Goal: Task Accomplishment & Management: Use online tool/utility

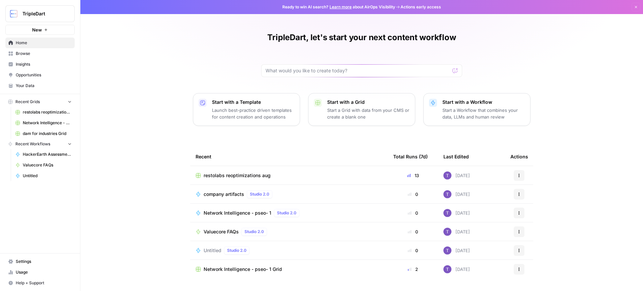
click at [219, 229] on span "Valuecore FAQs" at bounding box center [221, 231] width 35 height 7
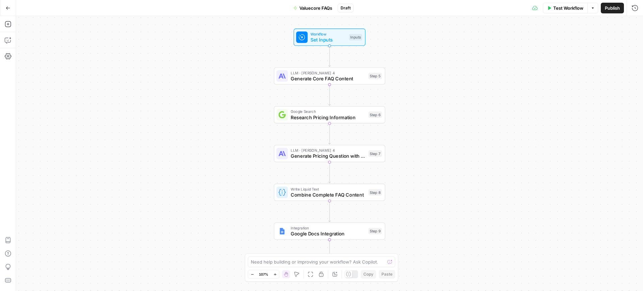
click at [556, 7] on span "Test Workflow" at bounding box center [568, 8] width 30 height 7
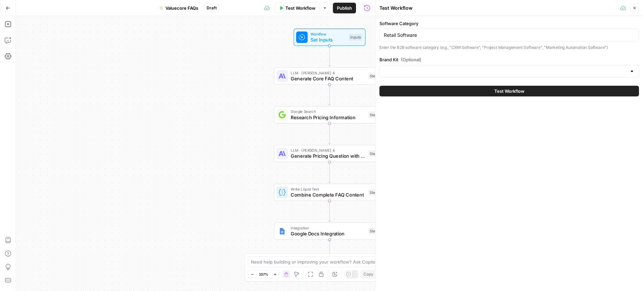
type input "ValueCore"
click at [484, 26] on label "Software Category" at bounding box center [509, 23] width 260 height 7
click at [484, 32] on input "Retail Software" at bounding box center [509, 35] width 251 height 7
click at [487, 33] on input "Retail Software" at bounding box center [509, 35] width 251 height 7
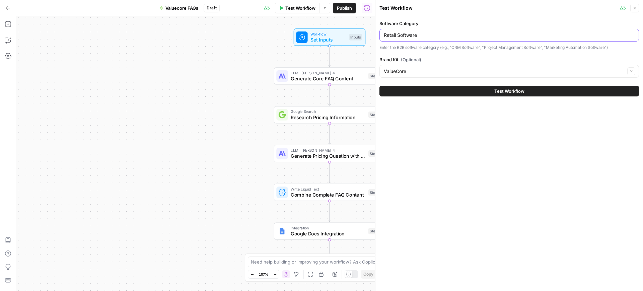
click at [487, 33] on input "Retail Software" at bounding box center [509, 35] width 251 height 7
paste input "Survey"
type input "Survey Software"
click at [474, 94] on button "Test Workflow" at bounding box center [509, 91] width 260 height 11
click at [500, 89] on span "Test Workflow" at bounding box center [509, 91] width 30 height 7
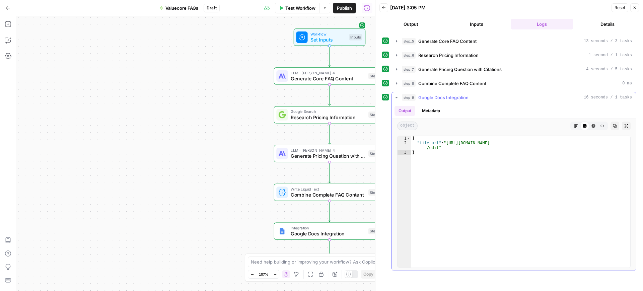
type textarea "**********"
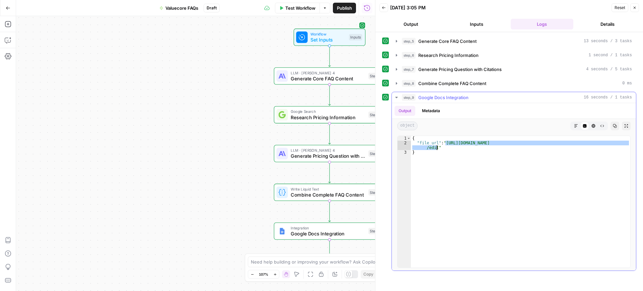
drag, startPoint x: 446, startPoint y: 142, endPoint x: 436, endPoint y: 145, distance: 9.9
click at [436, 145] on div "{ "file_url" : "[URL][DOMAIN_NAME] /edit" }" at bounding box center [520, 206] width 219 height 141
click at [292, 11] on button "Test Workflow" at bounding box center [297, 8] width 45 height 11
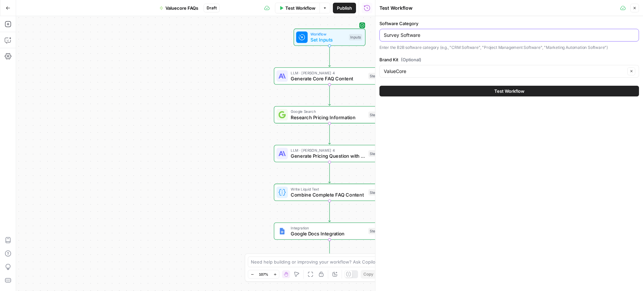
click at [420, 33] on input "Survey Software" at bounding box center [509, 35] width 251 height 7
paste input "HR Services Providers"
type input "HR Services Providers"
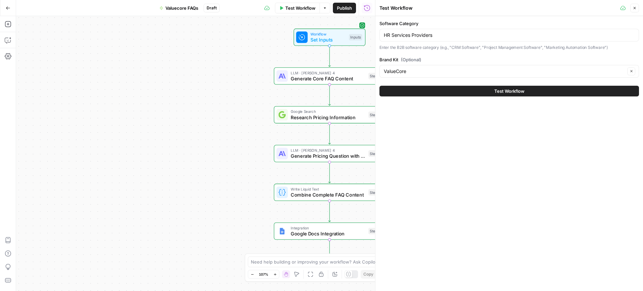
click at [434, 92] on button "Test Workflow" at bounding box center [509, 91] width 260 height 11
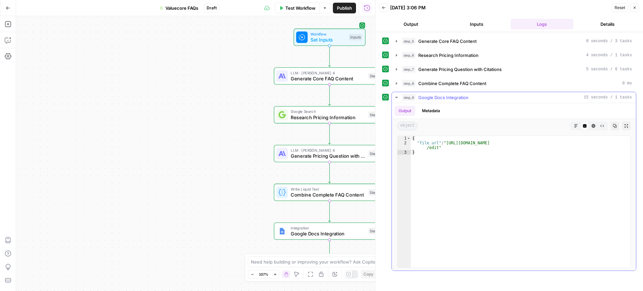
type textarea "**********"
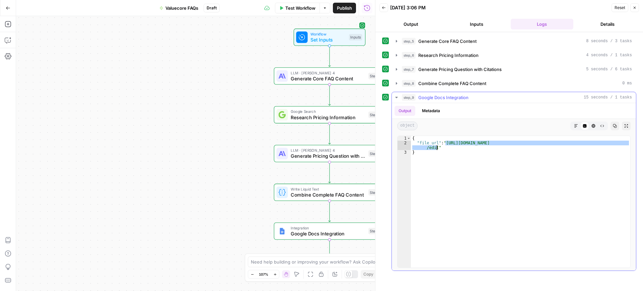
drag, startPoint x: 445, startPoint y: 144, endPoint x: 436, endPoint y: 149, distance: 10.6
click at [436, 149] on div "{ "file_url" : "[URL][DOMAIN_NAME] /edit" }" at bounding box center [520, 206] width 219 height 141
click at [299, 9] on span "Test Workflow" at bounding box center [300, 8] width 30 height 7
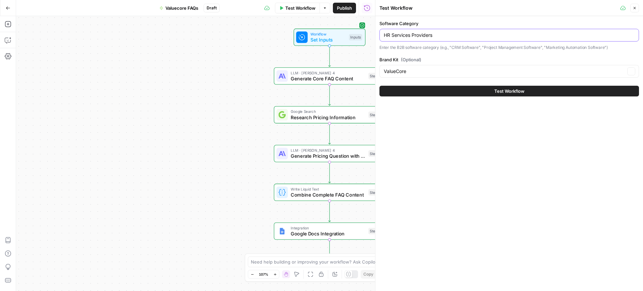
click at [445, 36] on input "HR Services Providers" at bounding box center [509, 35] width 251 height 7
paste input "Partnerships Management"
type input "Partnerships Management"
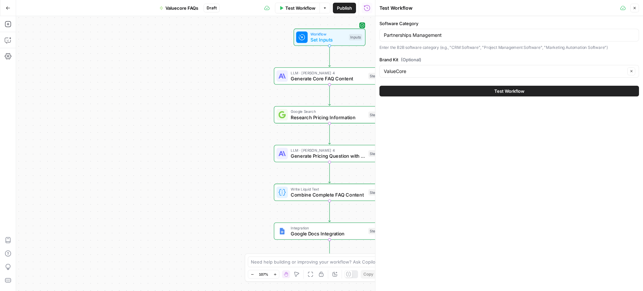
click at [440, 93] on button "Test Workflow" at bounding box center [509, 91] width 260 height 11
click at [519, 89] on span "Test Workflow" at bounding box center [509, 91] width 30 height 7
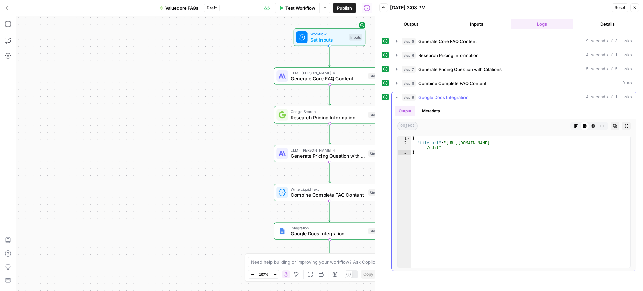
type textarea "**********"
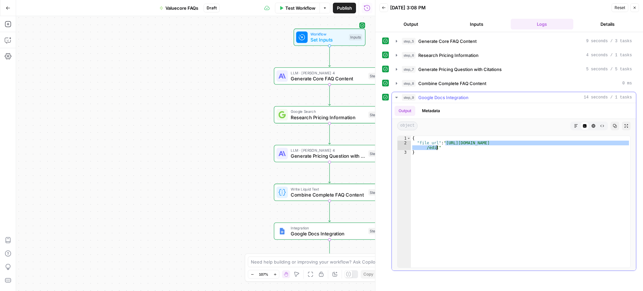
drag, startPoint x: 445, startPoint y: 143, endPoint x: 437, endPoint y: 146, distance: 8.7
click at [437, 146] on div "{ "file_url" : "[URL][DOMAIN_NAME] /edit" }" at bounding box center [520, 206] width 219 height 141
click at [285, 8] on span "Test Workflow" at bounding box center [300, 8] width 30 height 7
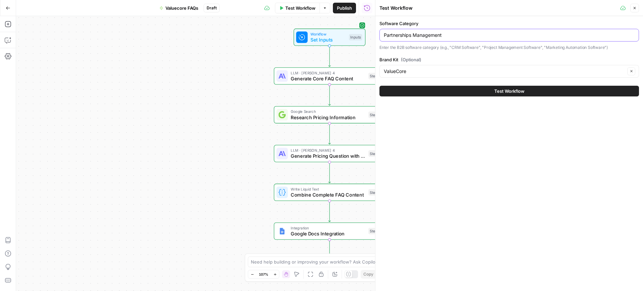
click at [413, 33] on input "Partnerships Management" at bounding box center [509, 35] width 251 height 7
click at [438, 33] on input "Partnerships Management" at bounding box center [509, 35] width 251 height 7
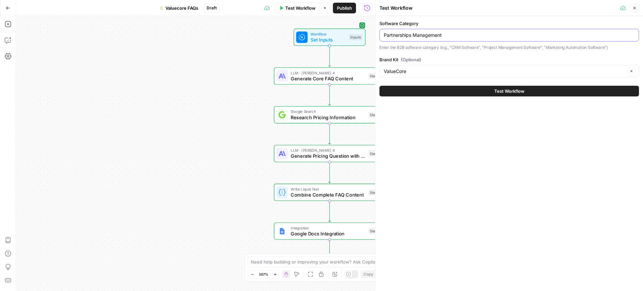
click at [438, 33] on input "Partnerships Management" at bounding box center [509, 35] width 251 height 7
paste input "Website Builder Software"
type input "Website Builder Software"
click at [441, 94] on button "Test Workflow" at bounding box center [509, 91] width 260 height 11
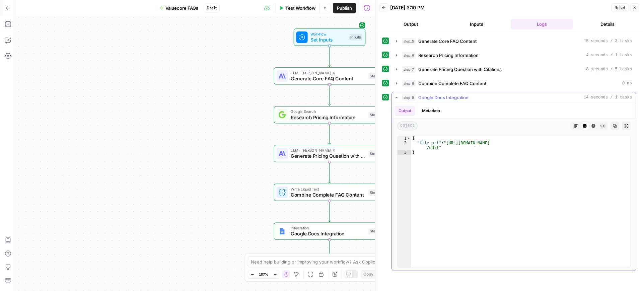
type textarea "**********"
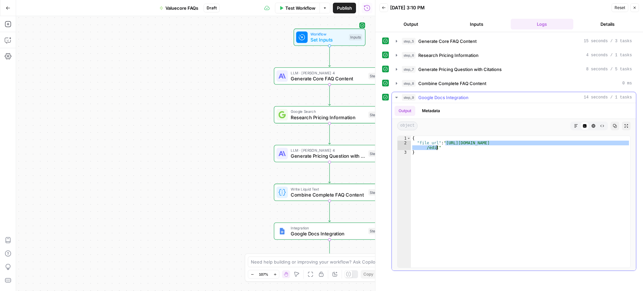
drag, startPoint x: 446, startPoint y: 142, endPoint x: 437, endPoint y: 147, distance: 9.6
click at [437, 147] on div "{ "file_url" : "[URL][DOMAIN_NAME] /edit" }" at bounding box center [520, 206] width 219 height 141
click at [285, 11] on span "Test Workflow" at bounding box center [300, 8] width 30 height 7
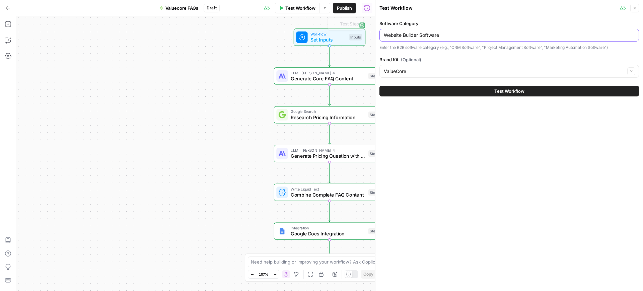
click at [428, 33] on input "Website Builder Software" at bounding box center [509, 35] width 251 height 7
paste input "Productivity Bots"
type input "Productivity Bots Software"
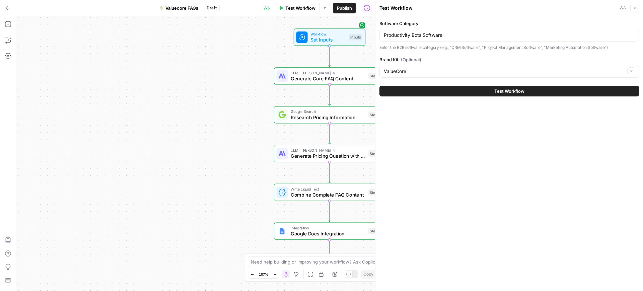
click at [452, 91] on button "Test Workflow" at bounding box center [509, 91] width 260 height 11
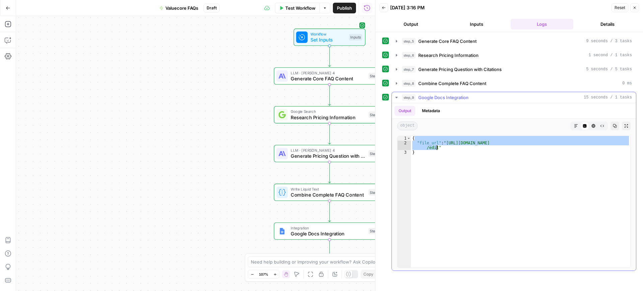
drag, startPoint x: 445, startPoint y: 140, endPoint x: 437, endPoint y: 148, distance: 11.4
click at [437, 148] on div "{ "file_url" : "[URL][DOMAIN_NAME] /edit" }" at bounding box center [520, 206] width 219 height 141
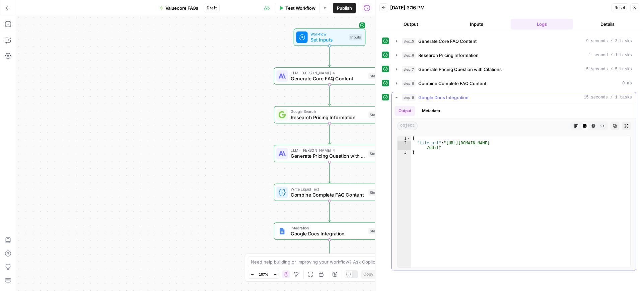
click at [440, 149] on div "{ "file_url" : "[URL][DOMAIN_NAME] /edit" }" at bounding box center [520, 206] width 219 height 141
type textarea "**********"
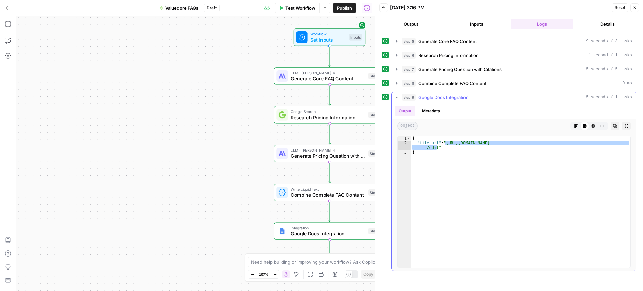
drag, startPoint x: 446, startPoint y: 142, endPoint x: 437, endPoint y: 148, distance: 10.8
click at [437, 148] on div "{ "file_url" : "[URL][DOMAIN_NAME] /edit" }" at bounding box center [520, 206] width 219 height 141
click at [301, 6] on span "Test Workflow" at bounding box center [300, 8] width 30 height 7
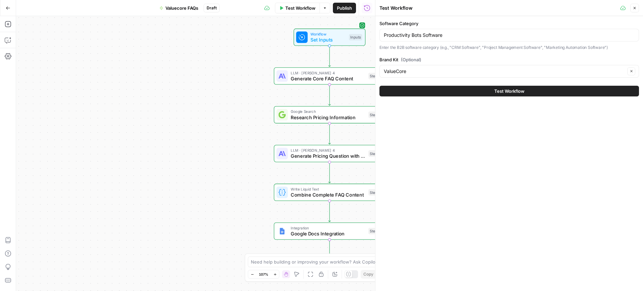
click at [439, 40] on div "Productivity Bots Software" at bounding box center [509, 35] width 260 height 13
click at [421, 29] on div "Productivity Bots Software" at bounding box center [509, 35] width 260 height 13
click at [426, 33] on input "Productivity Bots Software" at bounding box center [509, 35] width 251 height 7
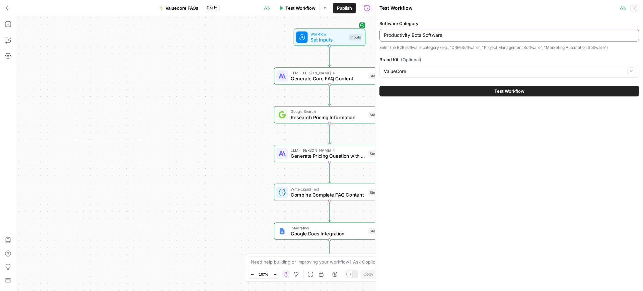
click at [426, 33] on input "Productivity Bots Software" at bounding box center [509, 35] width 251 height 7
paste input "Mobile Device Management (MDM)"
type input "Mobile Device Management (MDM) Software"
click at [475, 96] on button "Test Workflow" at bounding box center [509, 91] width 260 height 11
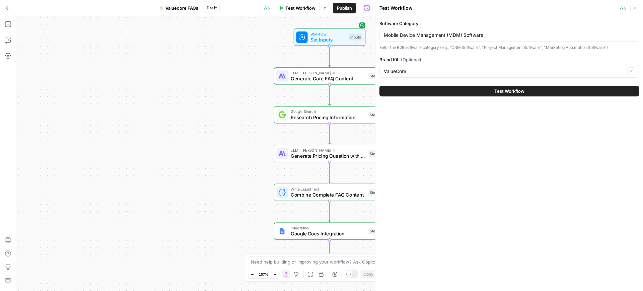
click at [471, 90] on button "Test Workflow" at bounding box center [509, 91] width 260 height 11
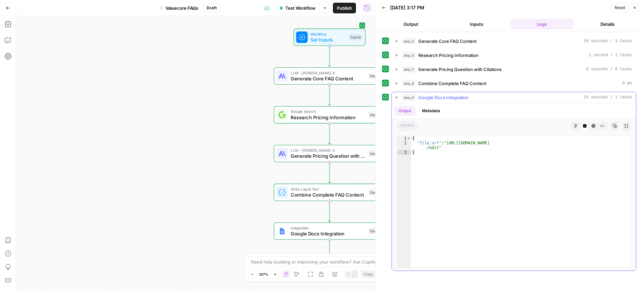
type textarea "**********"
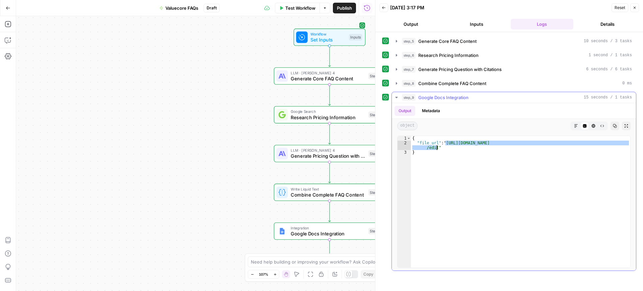
drag, startPoint x: 445, startPoint y: 142, endPoint x: 437, endPoint y: 147, distance: 9.6
click at [437, 147] on div "{ "file_url" : "[URL][DOMAIN_NAME] /edit" }" at bounding box center [520, 206] width 219 height 141
click at [297, 6] on span "Test Workflow" at bounding box center [300, 8] width 30 height 7
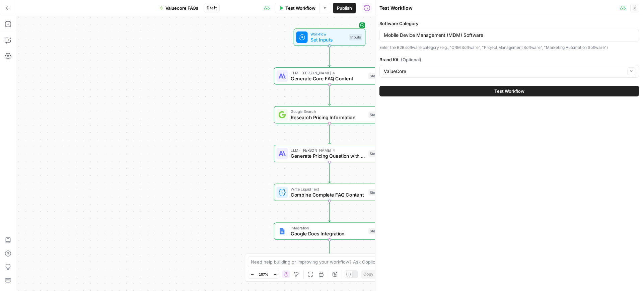
click at [429, 30] on div "Mobile Device Management (MDM) Software" at bounding box center [509, 35] width 260 height 13
click at [427, 38] on input "Mobile Device Management (MDM) Software" at bounding box center [509, 35] width 251 height 7
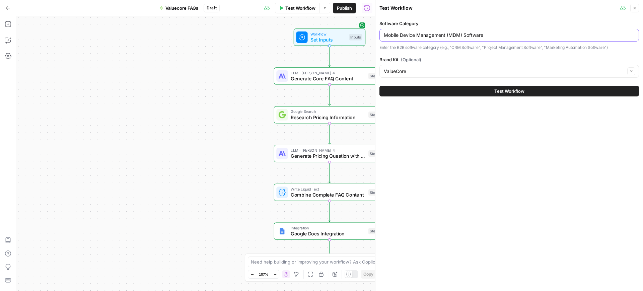
click at [427, 38] on input "Mobile Device Management (MDM) Software" at bounding box center [509, 35] width 251 height 7
paste input "Public Relations (PR"
type input "Public Relations (PR) Software"
click at [462, 89] on button "Test Workflow" at bounding box center [509, 91] width 260 height 11
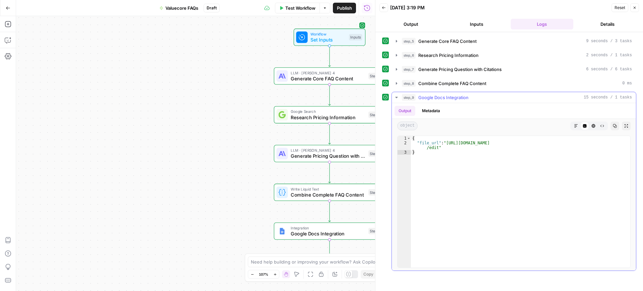
type textarea "**********"
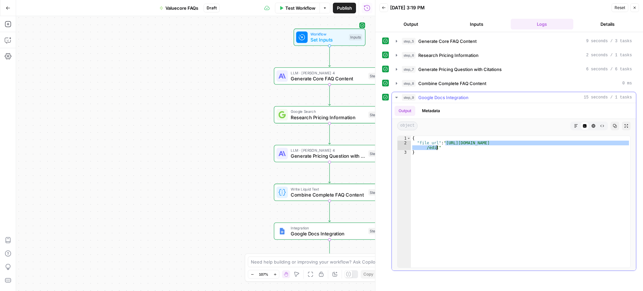
drag, startPoint x: 445, startPoint y: 142, endPoint x: 437, endPoint y: 147, distance: 9.6
click at [437, 147] on div "{ "file_url" : "[URL][DOMAIN_NAME] /edit" }" at bounding box center [520, 206] width 219 height 141
click at [285, 9] on span "Test Workflow" at bounding box center [300, 8] width 30 height 7
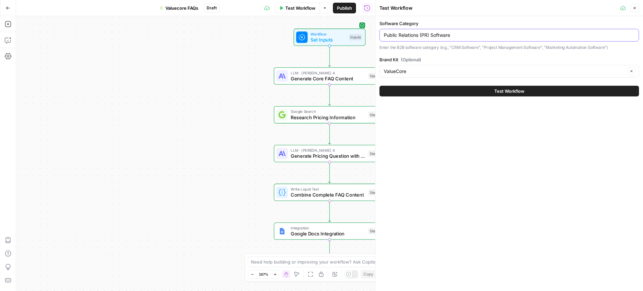
click at [406, 36] on input "Public Relations (PR) Software" at bounding box center [509, 35] width 251 height 7
paste input "Contract Management"
type input "Contract Management Software"
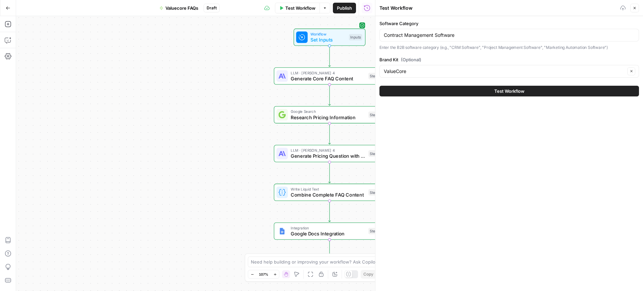
click at [458, 94] on button "Test Workflow" at bounding box center [509, 91] width 260 height 11
click at [506, 92] on span "Test Workflow" at bounding box center [509, 91] width 30 height 7
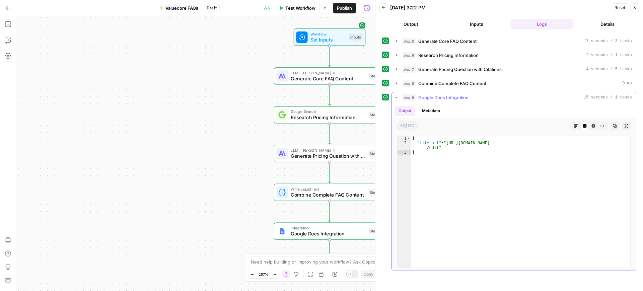
type textarea "**********"
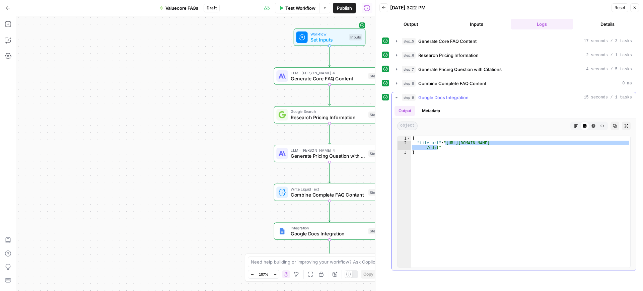
drag, startPoint x: 445, startPoint y: 142, endPoint x: 436, endPoint y: 146, distance: 9.4
click at [436, 146] on div "{ "file_url" : "[URL][DOMAIN_NAME] /edit" }" at bounding box center [520, 206] width 219 height 141
click at [303, 12] on button "Test Workflow" at bounding box center [297, 8] width 45 height 11
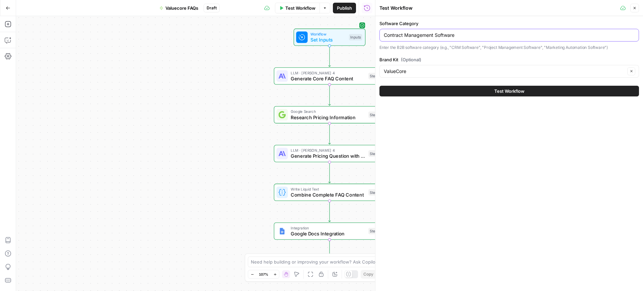
click at [422, 35] on input "Contract Management Software" at bounding box center [509, 35] width 251 height 7
paste input "reative Services Providers"
type input "Creative Services Providers"
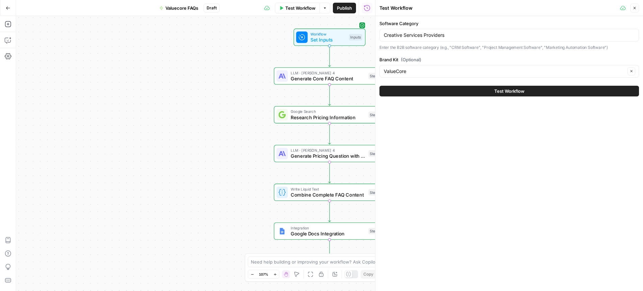
click at [435, 94] on button "Test Workflow" at bounding box center [509, 91] width 260 height 11
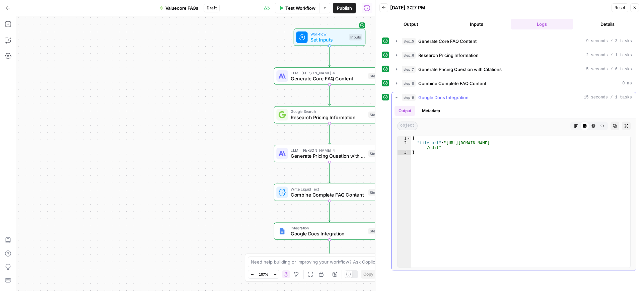
type textarea "**********"
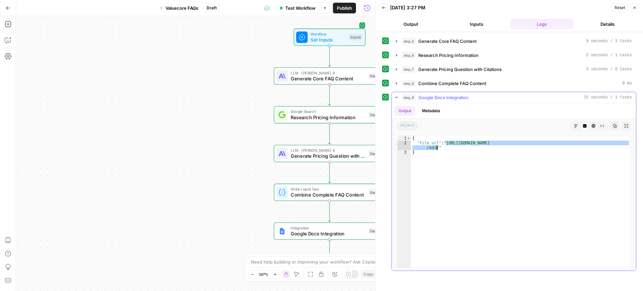
drag, startPoint x: 445, startPoint y: 143, endPoint x: 437, endPoint y: 149, distance: 10.4
click at [437, 149] on div "{ "file_url" : "[URL][DOMAIN_NAME] /edit" }" at bounding box center [520, 206] width 219 height 141
click at [294, 3] on button "Test Workflow" at bounding box center [297, 8] width 45 height 11
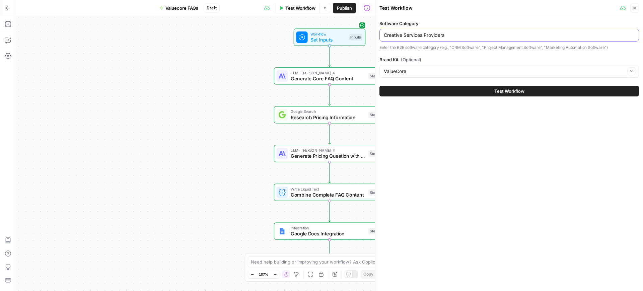
click at [426, 35] on input "Creative Services Providers" at bounding box center [509, 35] width 251 height 7
paste input "Inbound Marketing Service"
type input "Inbound Marketing Services"
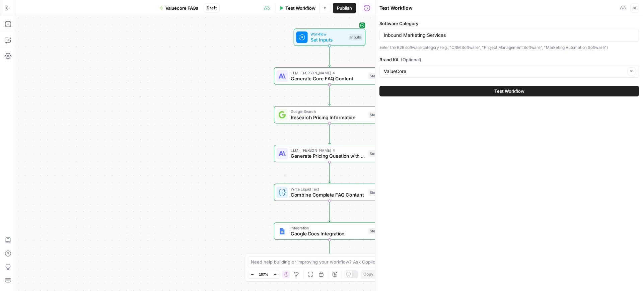
click at [462, 90] on button "Test Workflow" at bounding box center [509, 91] width 260 height 11
click at [505, 90] on span "Test Workflow" at bounding box center [509, 91] width 30 height 7
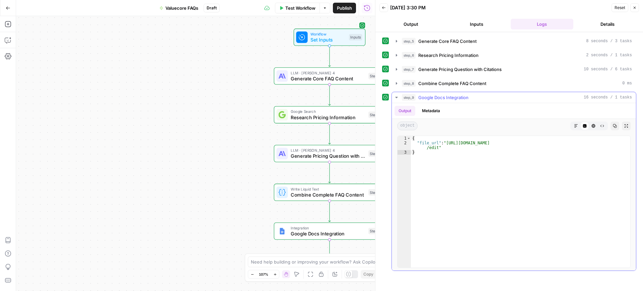
type textarea "**********"
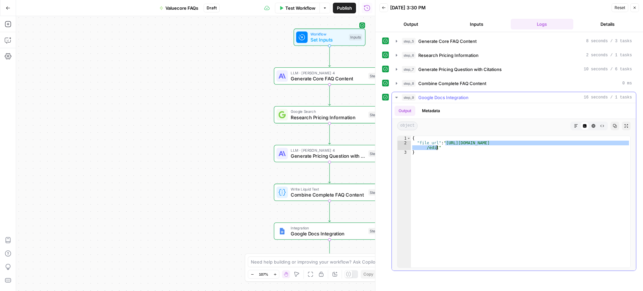
drag, startPoint x: 446, startPoint y: 142, endPoint x: 437, endPoint y: 147, distance: 10.1
click at [437, 147] on div "{ "file_url" : "[URL][DOMAIN_NAME] /edit" }" at bounding box center [520, 206] width 219 height 141
click at [290, 10] on span "Test Workflow" at bounding box center [300, 8] width 30 height 7
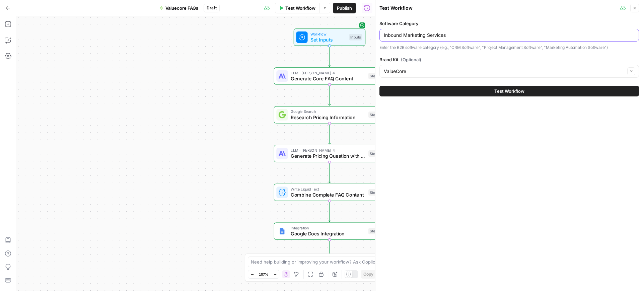
click at [415, 36] on input "Inbound Marketing Services" at bounding box center [509, 35] width 251 height 7
paste input "Virtual Mailbox Software"
type input "Virtual Mailbox Software"
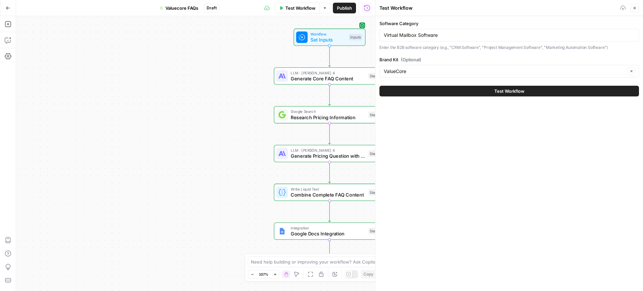
click at [459, 92] on button "Test Workflow" at bounding box center [509, 91] width 260 height 11
click at [517, 91] on span "Test Workflow" at bounding box center [509, 91] width 30 height 7
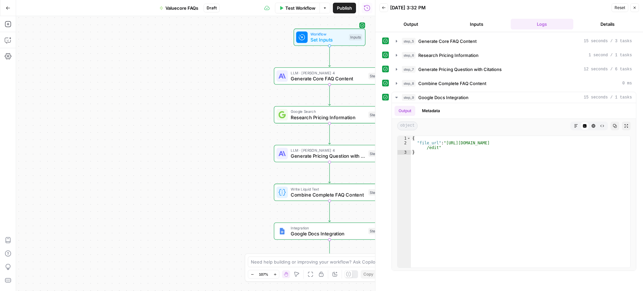
click at [471, 195] on div "{ "file_url" : "[URL][DOMAIN_NAME] /edit" }" at bounding box center [520, 206] width 219 height 141
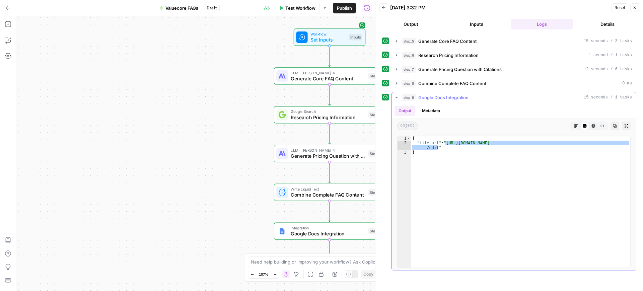
drag, startPoint x: 446, startPoint y: 144, endPoint x: 437, endPoint y: 148, distance: 10.2
click at [437, 148] on div "{ "file_url" : "[URL][DOMAIN_NAME] /edit" }" at bounding box center [520, 206] width 219 height 141
type textarea "**********"
click at [292, 6] on span "Test Workflow" at bounding box center [300, 8] width 30 height 7
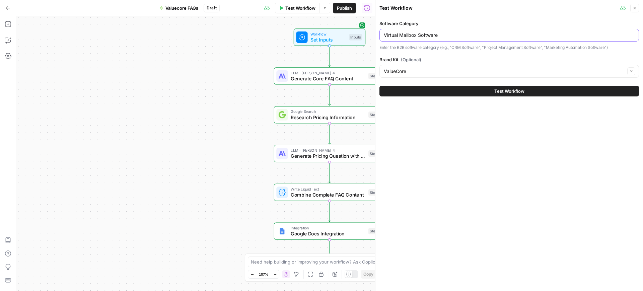
click at [426, 36] on input "Virtual Mailbox Software" at bounding box center [509, 35] width 251 height 7
paste input "Freelance Platforms"
type input "Freelance Platforms"
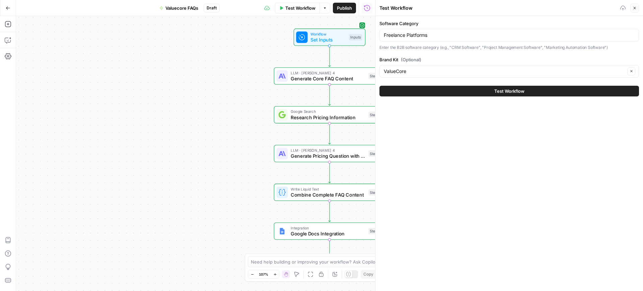
click at [462, 91] on button "Test Workflow" at bounding box center [509, 91] width 260 height 11
click at [500, 91] on span "Test Workflow" at bounding box center [509, 91] width 30 height 7
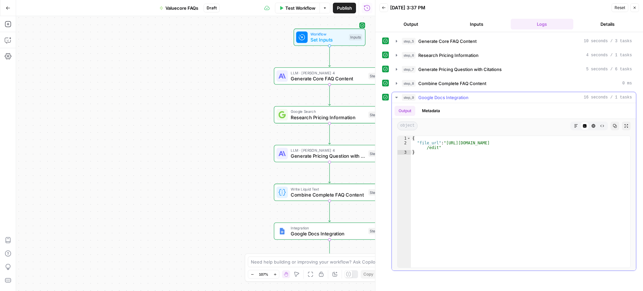
type textarea "**********"
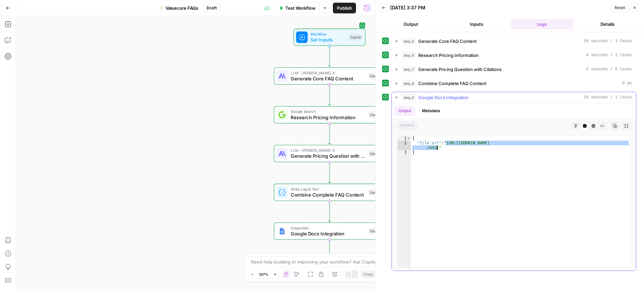
drag, startPoint x: 445, startPoint y: 142, endPoint x: 436, endPoint y: 148, distance: 10.4
click at [436, 148] on div "{ "file_url" : "[URL][DOMAIN_NAME] /edit" }" at bounding box center [520, 206] width 219 height 141
click at [293, 5] on span "Test Workflow" at bounding box center [300, 8] width 30 height 7
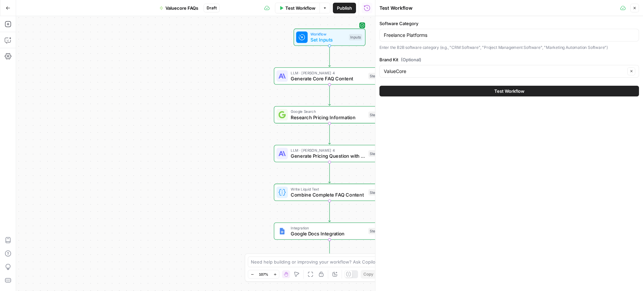
click at [402, 29] on div "Freelance Platforms" at bounding box center [509, 35] width 260 height 13
click at [407, 32] on input "Freelance Platforms" at bounding box center [509, 35] width 251 height 7
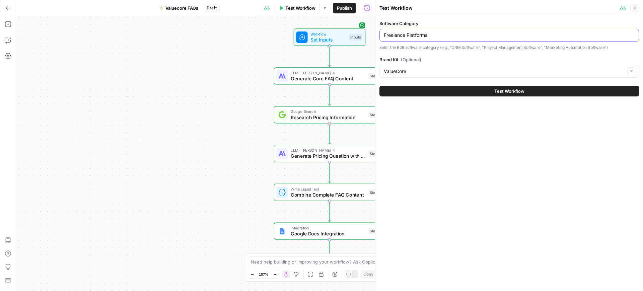
paste input "Enterprise Risk Management (ERM) Software"
type input "Enterprise Risk Management (ERM) Software"
click at [446, 94] on button "Test Workflow" at bounding box center [509, 91] width 260 height 11
click at [490, 89] on button "Test Workflow" at bounding box center [509, 91] width 260 height 11
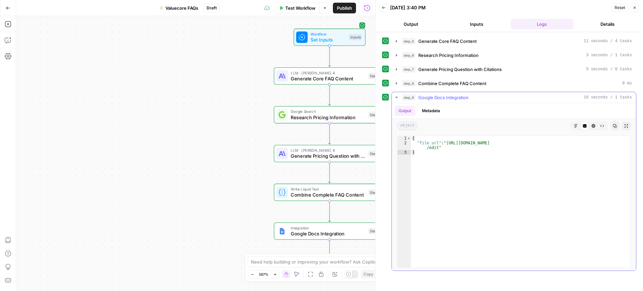
type textarea "**********"
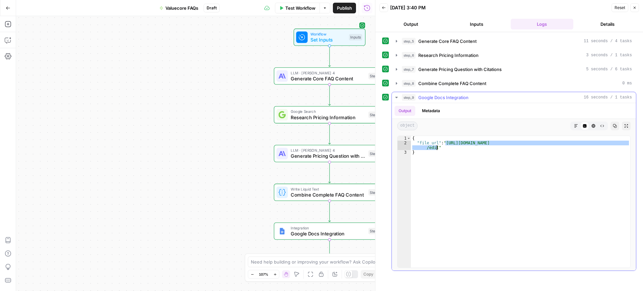
drag, startPoint x: 446, startPoint y: 144, endPoint x: 436, endPoint y: 149, distance: 10.8
click at [436, 149] on div "{ "file_url" : "[URL][DOMAIN_NAME] /edit" }" at bounding box center [520, 206] width 219 height 141
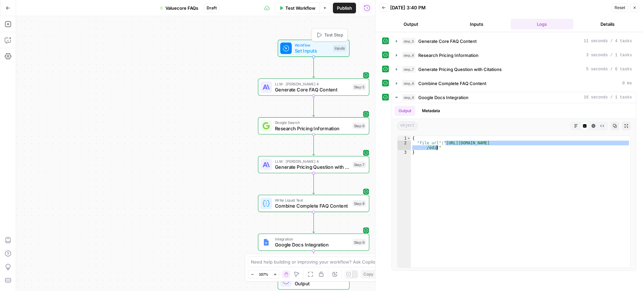
click at [294, 9] on span "Test Workflow" at bounding box center [300, 8] width 30 height 7
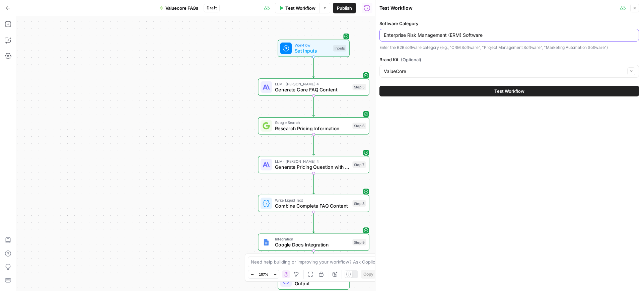
click at [432, 34] on input "Enterprise Risk Management (ERM) Software" at bounding box center [509, 35] width 251 height 7
paste input "Digital Signage"
type input "Digital Signage Software"
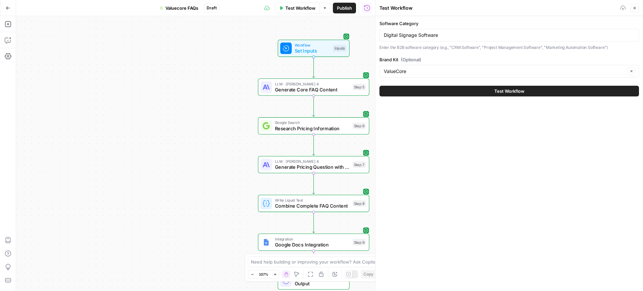
click at [484, 89] on button "Test Workflow" at bounding box center [509, 91] width 260 height 11
click at [509, 92] on span "Test Workflow" at bounding box center [509, 91] width 30 height 7
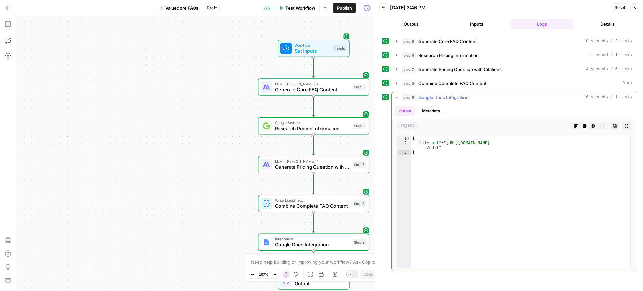
type textarea "**********"
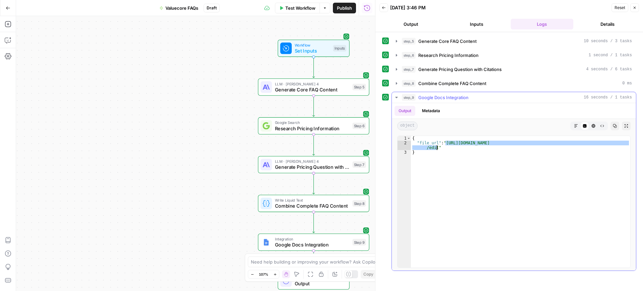
drag, startPoint x: 445, startPoint y: 142, endPoint x: 436, endPoint y: 148, distance: 11.1
click at [436, 148] on div "{ "file_url" : "[URL][DOMAIN_NAME] /edit" }" at bounding box center [520, 206] width 219 height 141
click at [305, 8] on span "Test Workflow" at bounding box center [300, 8] width 30 height 7
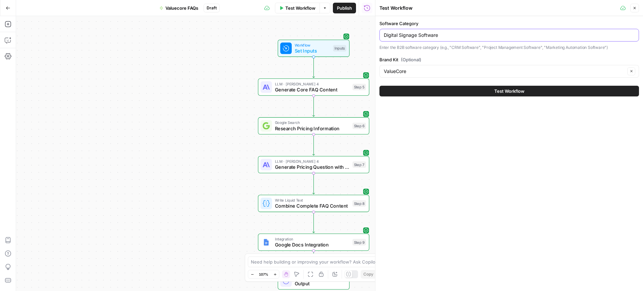
click at [439, 33] on input "Digital Signage Software" at bounding box center [509, 35] width 251 height 7
paste input "Recruiting Agencies"
type input "Recruiting Agencies"
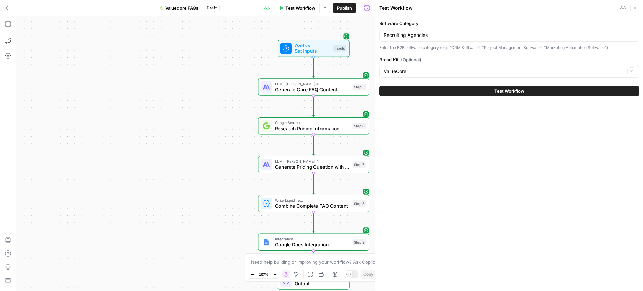
click at [444, 86] on button "Test Workflow" at bounding box center [509, 91] width 260 height 11
click at [505, 90] on span "Test Workflow" at bounding box center [509, 91] width 30 height 7
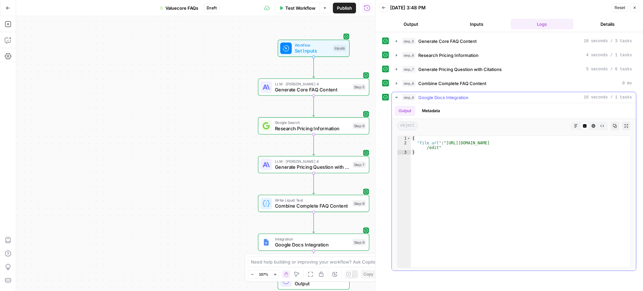
type textarea "**********"
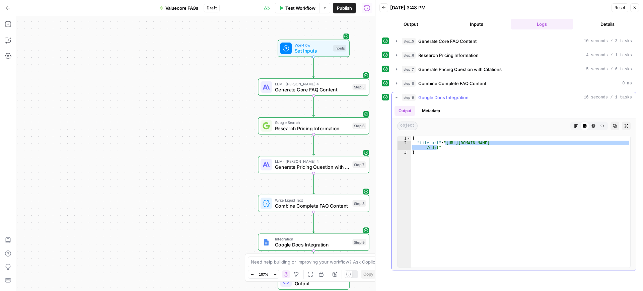
drag, startPoint x: 445, startPoint y: 141, endPoint x: 437, endPoint y: 147, distance: 10.0
click at [437, 147] on div "{ "file_url" : "[URL][DOMAIN_NAME] /edit" }" at bounding box center [520, 206] width 219 height 141
click at [295, 11] on span "Test Workflow" at bounding box center [300, 8] width 30 height 7
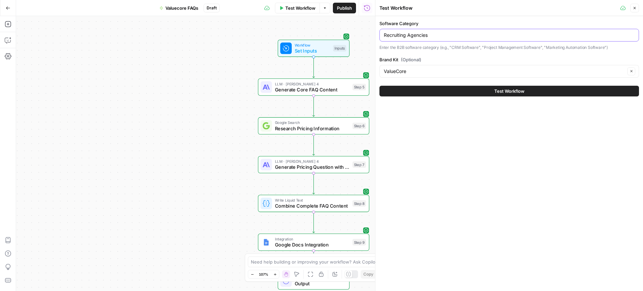
click at [427, 33] on input "Recruiting Agencies" at bounding box center [509, 35] width 251 height 7
paste input "Travel Arrangement Software"
type input "Travel Arrangement Software"
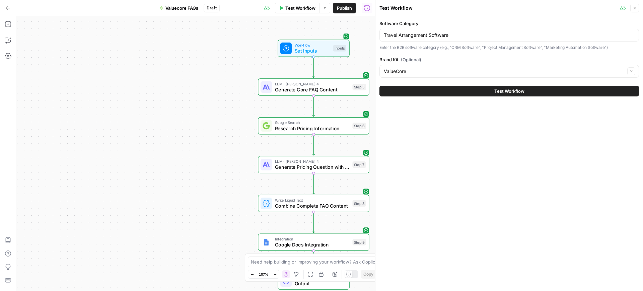
click at [464, 86] on button "Test Workflow" at bounding box center [509, 91] width 260 height 11
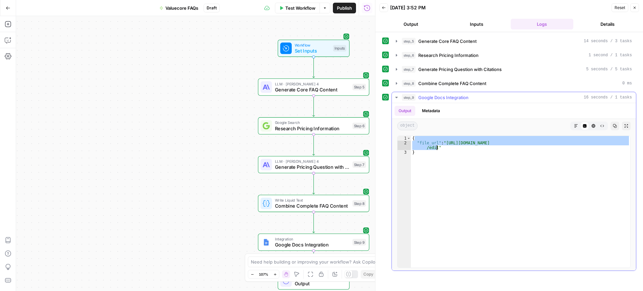
drag, startPoint x: 445, startPoint y: 140, endPoint x: 437, endPoint y: 147, distance: 10.0
click at [437, 147] on div "{ "file_url" : "[URL][DOMAIN_NAME] /edit" }" at bounding box center [520, 206] width 219 height 141
click at [443, 146] on div "{ "file_url" : "[URL][DOMAIN_NAME] /edit" }" at bounding box center [520, 206] width 219 height 141
type textarea "**********"
drag, startPoint x: 445, startPoint y: 142, endPoint x: 436, endPoint y: 149, distance: 11.7
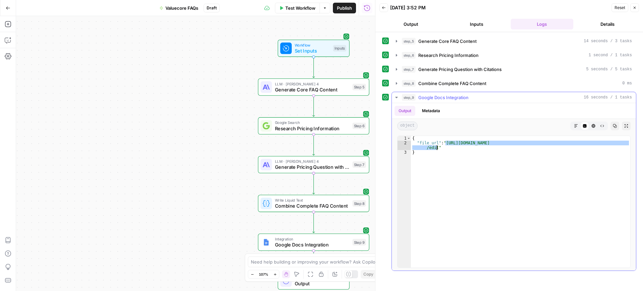
click at [436, 149] on div "{ "file_url" : "[URL][DOMAIN_NAME] /edit" }" at bounding box center [520, 206] width 219 height 141
click at [299, 11] on button "Test Workflow" at bounding box center [297, 8] width 45 height 11
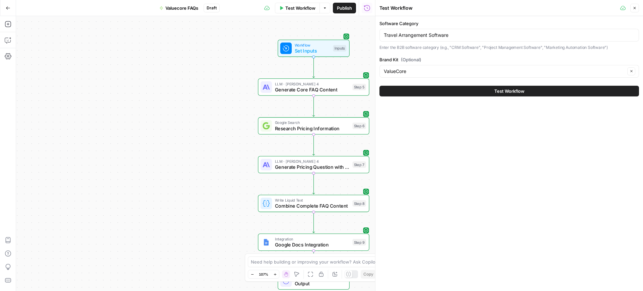
click at [429, 39] on div "Travel Arrangement Software" at bounding box center [509, 35] width 260 height 13
click at [421, 34] on input "Travel Arrangement Software" at bounding box center [509, 35] width 251 height 7
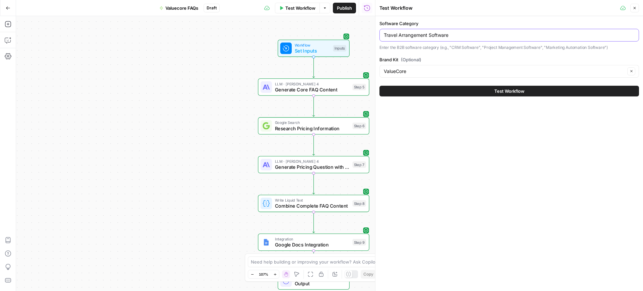
click at [421, 34] on input "Travel Arrangement Software" at bounding box center [509, 35] width 251 height 7
paste input "Email Deliverability Tools"
type input "Email Deliverability Tools"
click at [482, 90] on button "Test Workflow" at bounding box center [509, 91] width 260 height 11
click at [480, 88] on button "Test Workflow" at bounding box center [509, 91] width 260 height 11
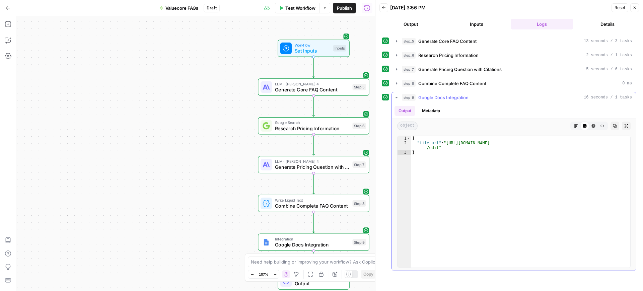
type textarea "**********"
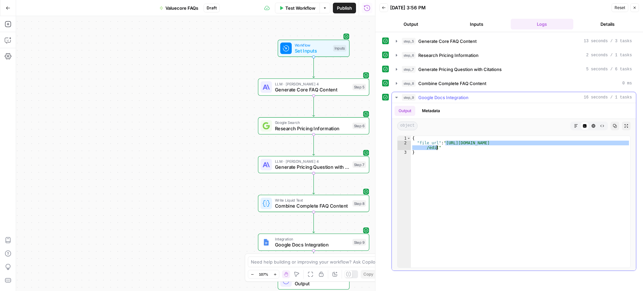
drag, startPoint x: 445, startPoint y: 143, endPoint x: 436, endPoint y: 147, distance: 10.3
click at [436, 147] on div "{ "file_url" : "[URL][DOMAIN_NAME] /edit" }" at bounding box center [520, 206] width 219 height 141
click at [300, 5] on span "Test Workflow" at bounding box center [300, 8] width 30 height 7
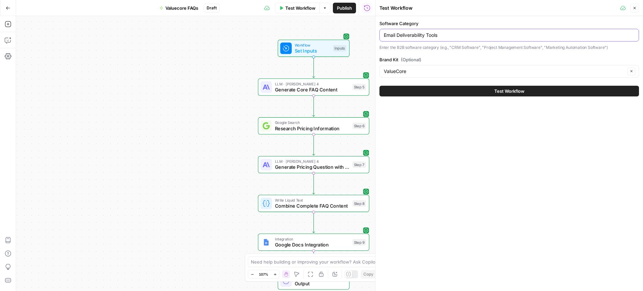
click at [412, 32] on input "Email Deliverability Tools" at bounding box center [509, 35] width 251 height 7
paste input "Other Email Software"
type input "Other Email Software"
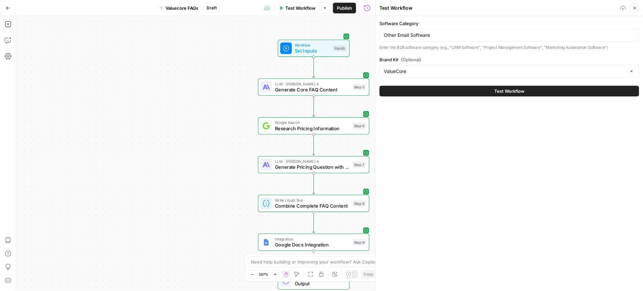
click at [454, 90] on button "Test Workflow" at bounding box center [509, 91] width 260 height 11
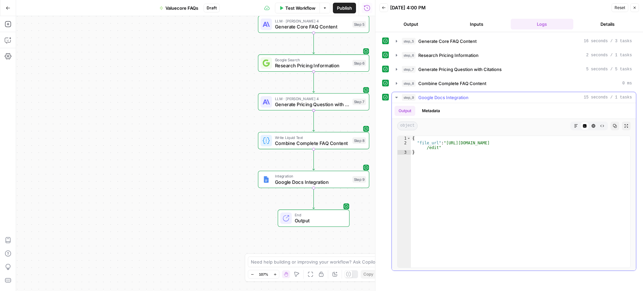
type textarea "**********"
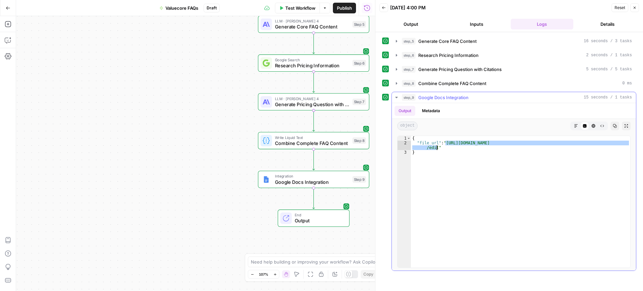
drag, startPoint x: 445, startPoint y: 142, endPoint x: 437, endPoint y: 146, distance: 9.6
click at [437, 146] on div "{ "file_url" : "[URL][DOMAIN_NAME] /edit" }" at bounding box center [520, 206] width 219 height 141
click at [297, 6] on span "Test Workflow" at bounding box center [300, 8] width 30 height 7
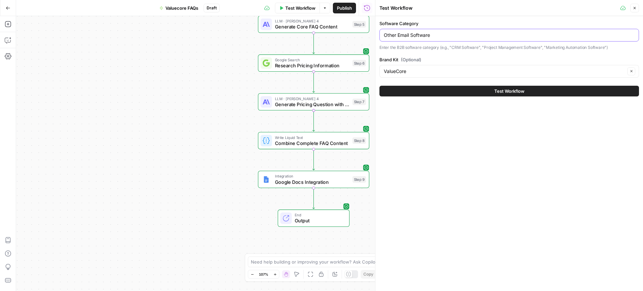
click at [426, 32] on input "Other Email Software" at bounding box center [509, 35] width 251 height 7
paste input "Development"
type input "Other Development Software"
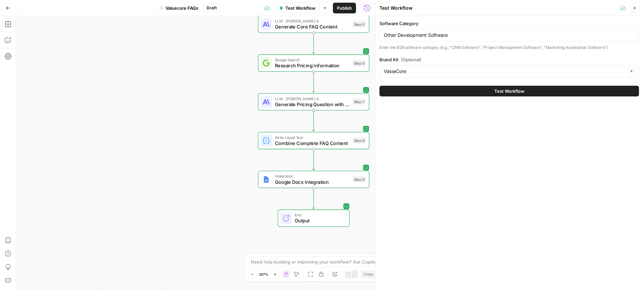
click at [459, 88] on button "Test Workflow" at bounding box center [509, 91] width 260 height 11
click at [500, 91] on span "Test Workflow" at bounding box center [509, 91] width 30 height 7
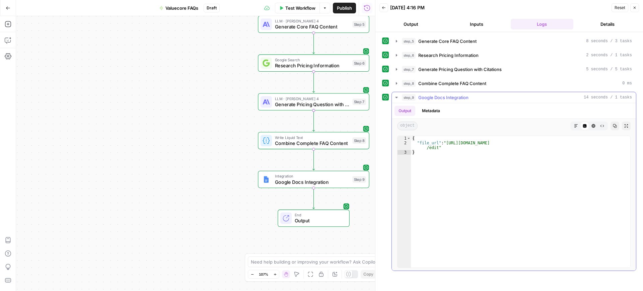
type textarea "**********"
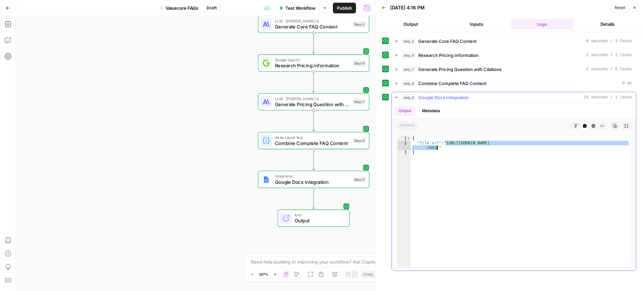
drag, startPoint x: 446, startPoint y: 143, endPoint x: 437, endPoint y: 148, distance: 10.2
click at [437, 148] on div "{ "file_url" : "[URL][DOMAIN_NAME] /edit" }" at bounding box center [520, 206] width 219 height 141
click at [295, 10] on span "Test Workflow" at bounding box center [300, 8] width 30 height 7
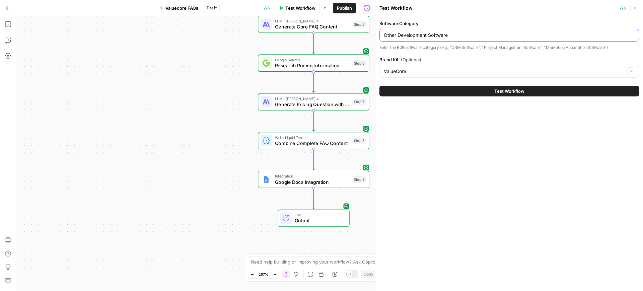
click at [417, 36] on input "Other Development Software" at bounding box center [509, 35] width 251 height 7
paste input "Marketing"
type input "Other Marketing Software"
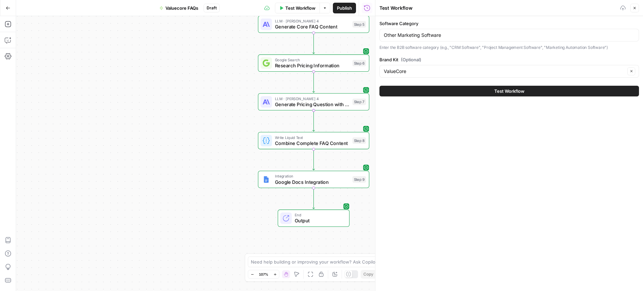
click at [474, 94] on button "Test Workflow" at bounding box center [509, 91] width 260 height 11
click at [526, 87] on button "Test Workflow" at bounding box center [509, 91] width 260 height 11
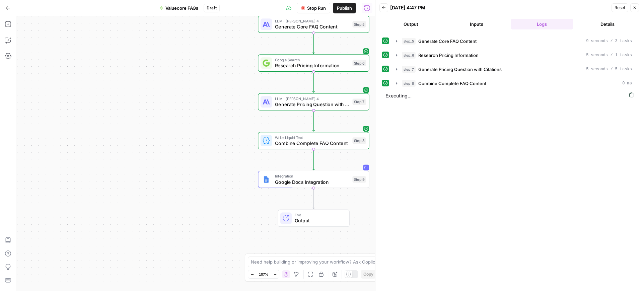
click at [407, 27] on button "Output" at bounding box center [410, 24] width 63 height 11
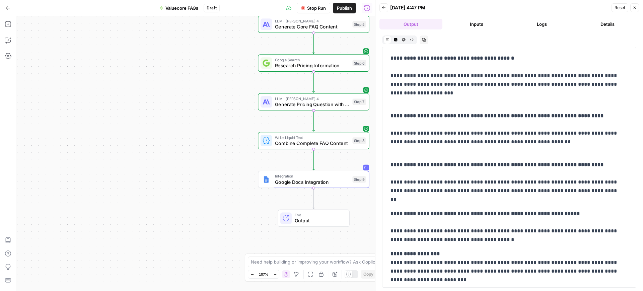
click at [612, 27] on button "Details" at bounding box center [607, 24] width 63 height 11
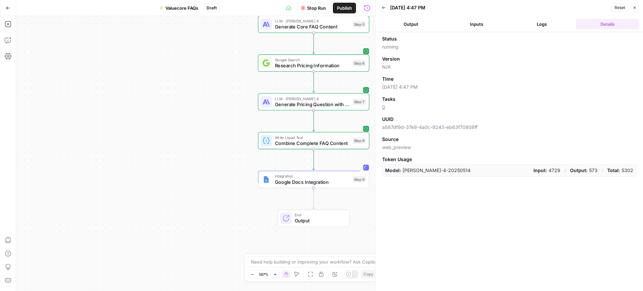
click at [473, 29] on header "Back [DATE] 4:47 PM Reset Close Output Inputs Logs Details" at bounding box center [509, 16] width 268 height 32
click at [488, 22] on button "Inputs" at bounding box center [476, 24] width 63 height 11
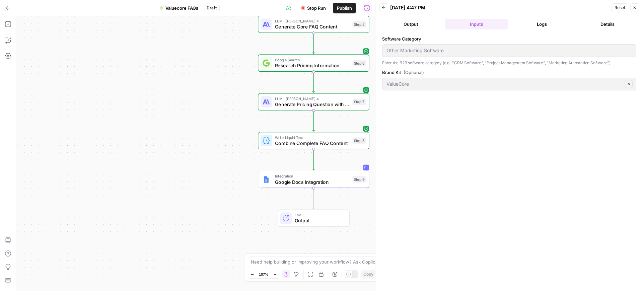
click at [417, 19] on button "Output" at bounding box center [410, 24] width 63 height 11
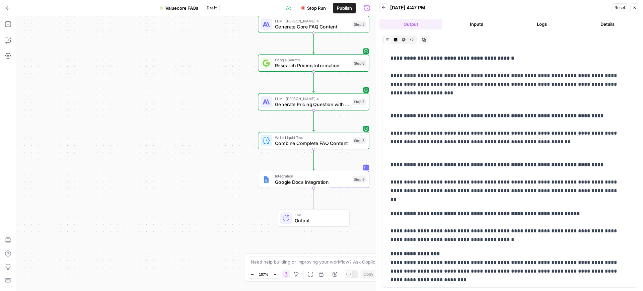
click at [549, 22] on button "Logs" at bounding box center [542, 24] width 63 height 11
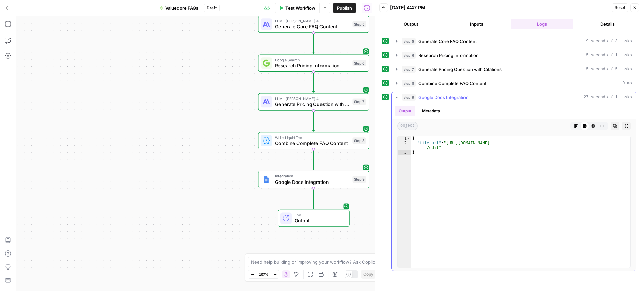
type textarea "**********"
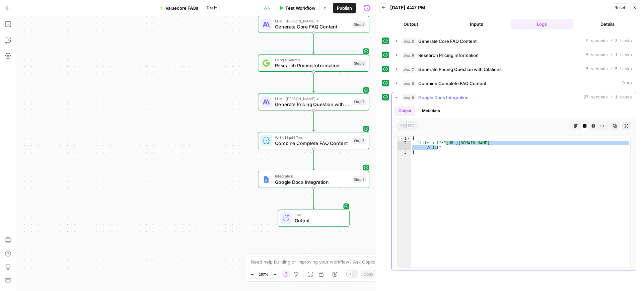
drag, startPoint x: 445, startPoint y: 142, endPoint x: 437, endPoint y: 149, distance: 11.6
click at [437, 149] on div "{ "file_url" : "[URL][DOMAIN_NAME] /edit" }" at bounding box center [520, 206] width 219 height 141
